Goal: Information Seeking & Learning: Find specific page/section

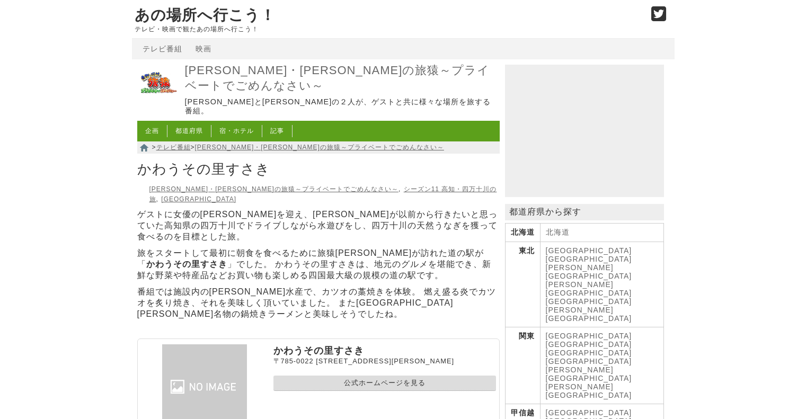
scroll to position [159, 0]
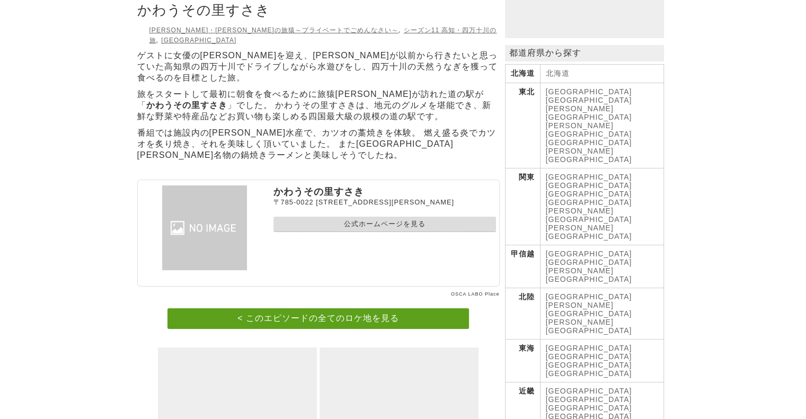
click at [330, 222] on link "公式ホームページを見る" at bounding box center [385, 224] width 223 height 15
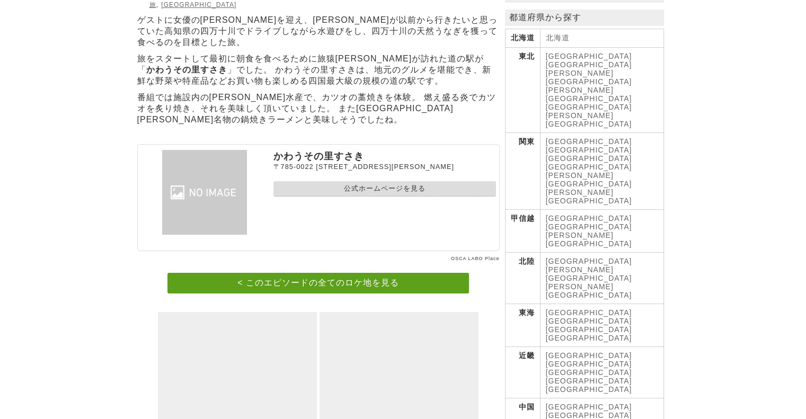
scroll to position [265, 0]
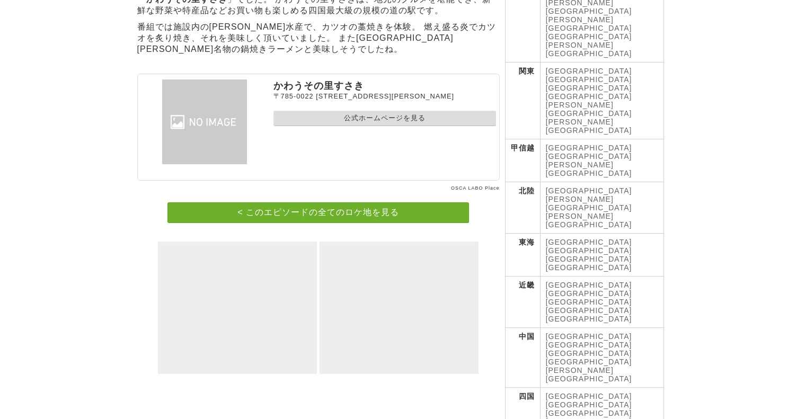
click at [333, 209] on link "< このエピソードの全てのロケ地を見る" at bounding box center [319, 213] width 302 height 21
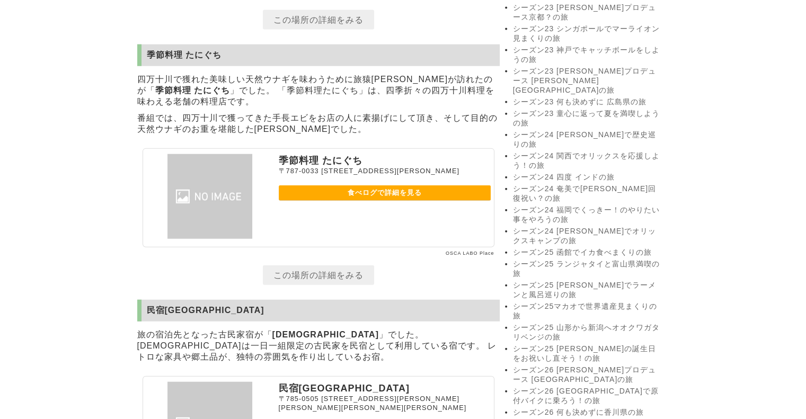
scroll to position [2439, 0]
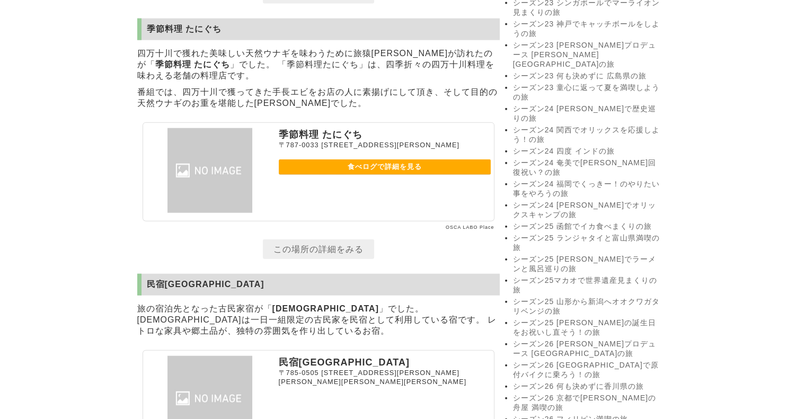
click at [347, 175] on link "食べログで詳細を見る" at bounding box center [385, 167] width 212 height 15
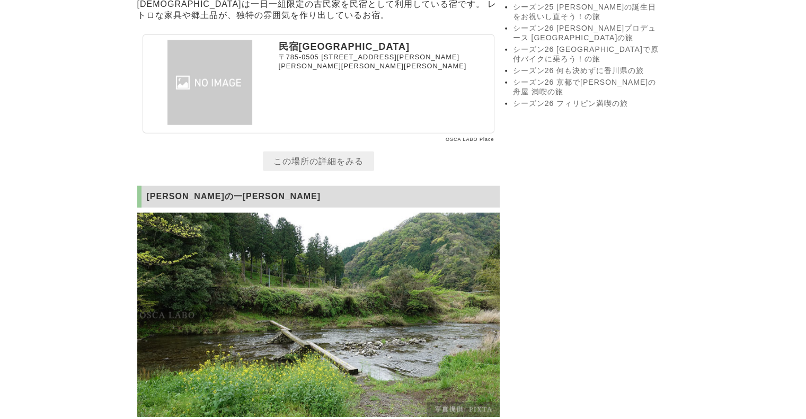
scroll to position [2757, 0]
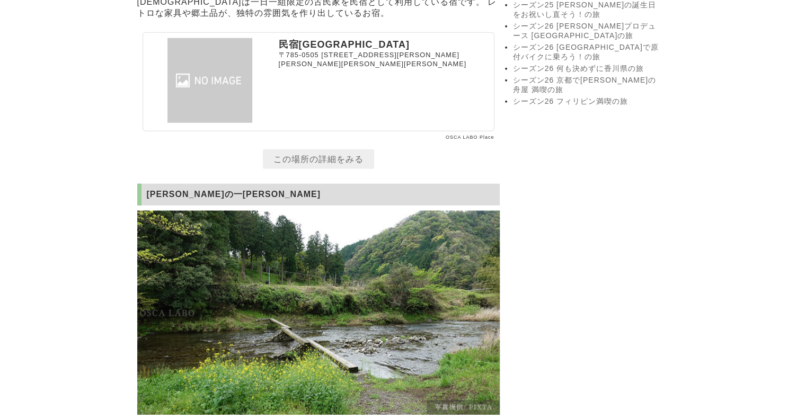
drag, startPoint x: 161, startPoint y: 146, endPoint x: 171, endPoint y: 147, distance: 10.1
click at [161, 123] on img at bounding box center [209, 80] width 127 height 85
click at [211, 123] on img at bounding box center [209, 80] width 127 height 85
click at [305, 51] on p "民宿[GEOGRAPHIC_DATA]" at bounding box center [385, 44] width 212 height 13
click at [305, 51] on p "民宿長寿庵" at bounding box center [385, 44] width 212 height 13
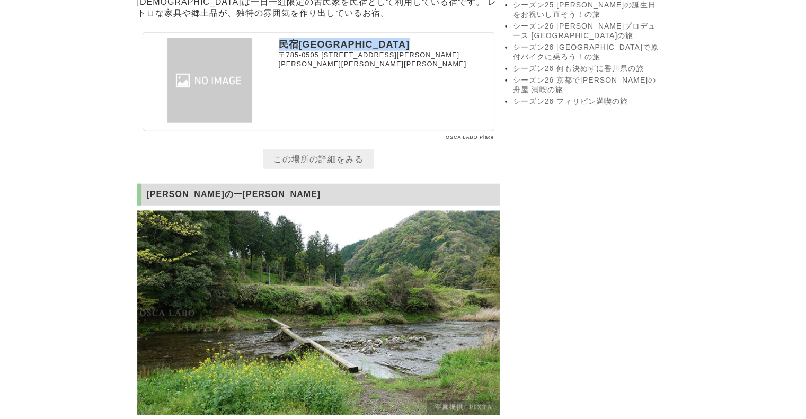
click at [305, 51] on p "民宿長寿庵" at bounding box center [385, 44] width 212 height 13
copy section "民宿長寿庵"
